Goal: Information Seeking & Learning: Check status

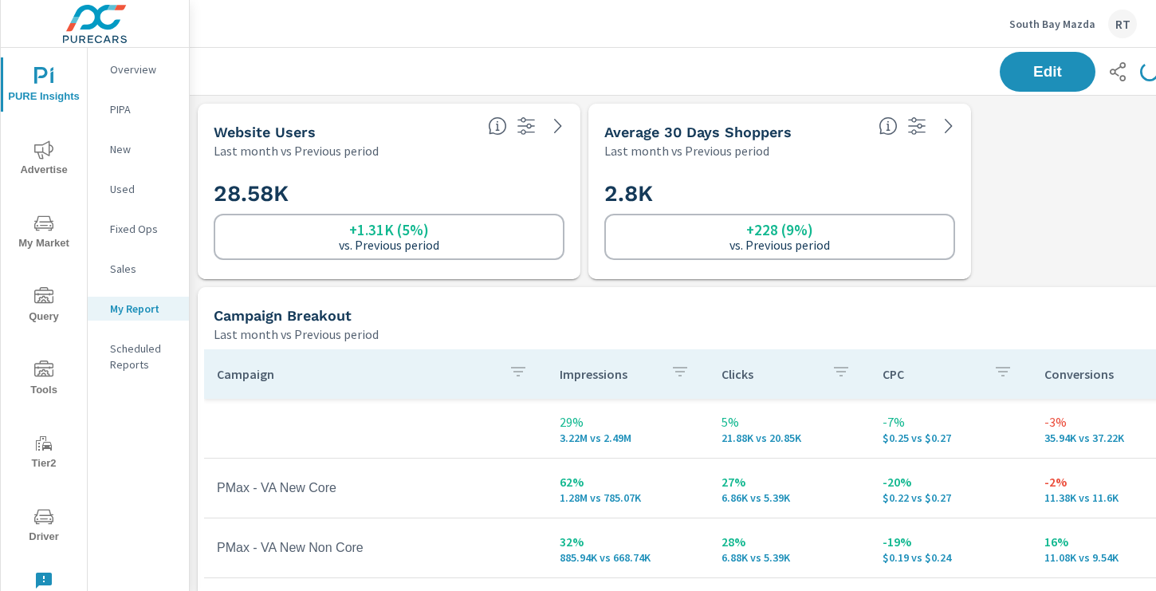
click at [128, 69] on p "Overview" at bounding box center [143, 69] width 66 height 16
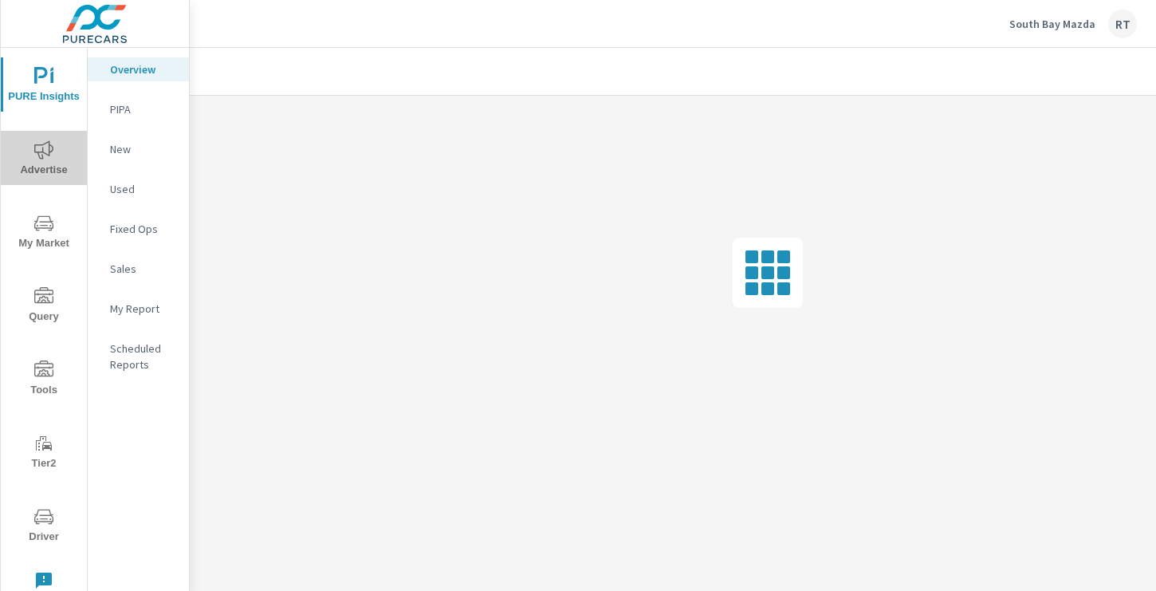
click at [42, 159] on icon "nav menu" at bounding box center [43, 149] width 19 height 19
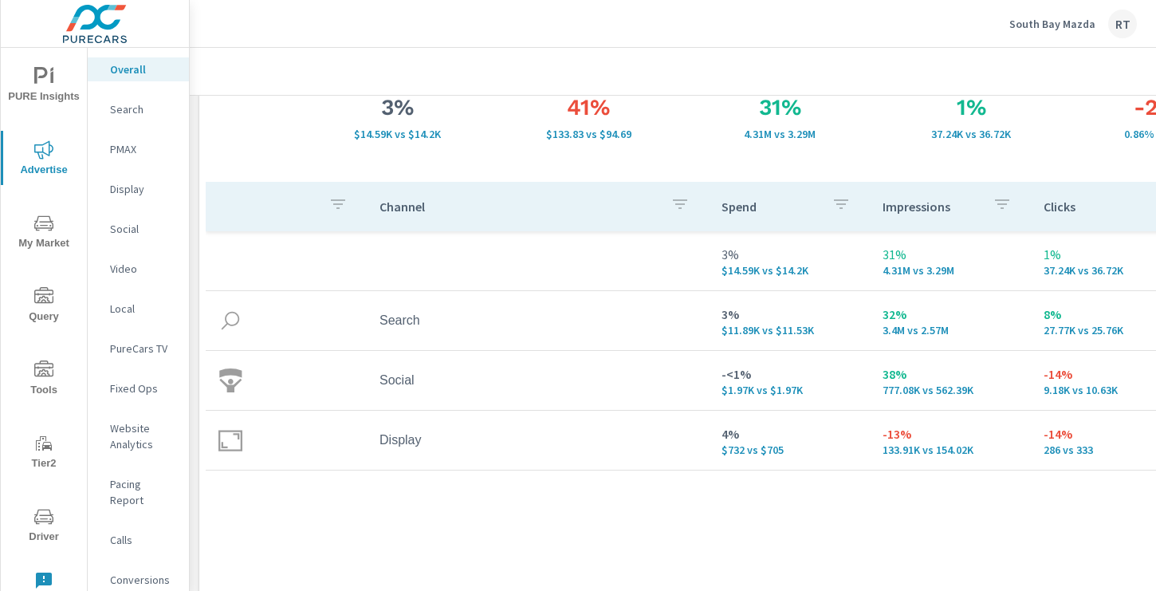
scroll to position [142, 0]
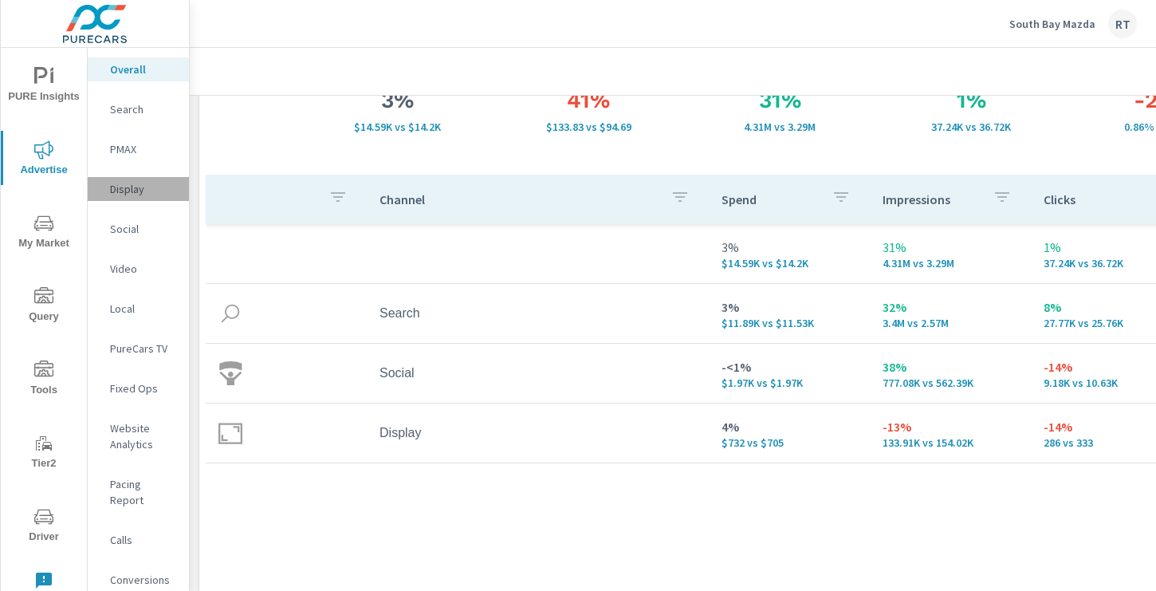
click at [122, 188] on p "Display" at bounding box center [143, 189] width 66 height 16
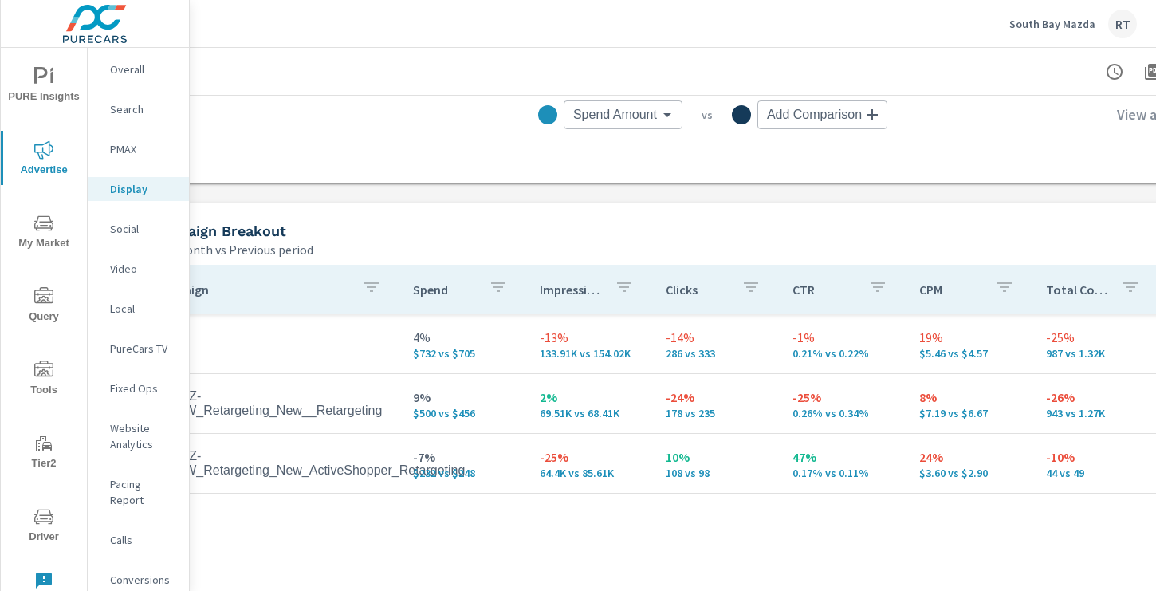
scroll to position [585, 53]
